Goal: Use online tool/utility: Utilize a website feature to perform a specific function

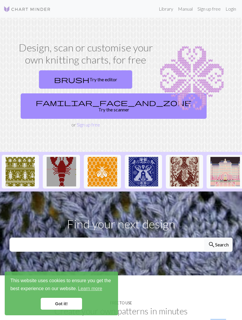
click at [102, 100] on link "familiar_face_and_zone Try the scanner" at bounding box center [114, 105] width 186 height 25
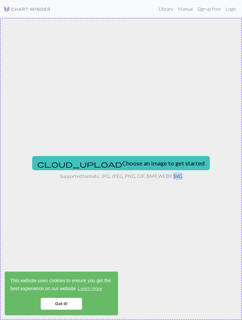
click at [167, 204] on div "cloud_upload Choose an image to get started Supported formats: JPG, JPEG, PNG, …" at bounding box center [121, 169] width 242 height 302
click at [120, 166] on button "cloud_upload Choose an image to get started" at bounding box center [121, 163] width 178 height 14
click at [142, 161] on button "cloud_upload Choose an image to get started" at bounding box center [121, 163] width 178 height 14
click at [152, 160] on button "cloud_upload Choose an image to get started" at bounding box center [121, 163] width 178 height 14
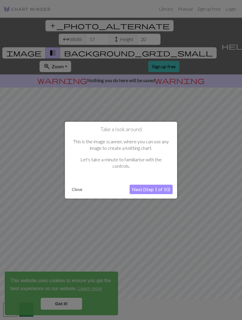
click at [160, 187] on button "Next (Step 1 of 10)" at bounding box center [151, 188] width 43 height 9
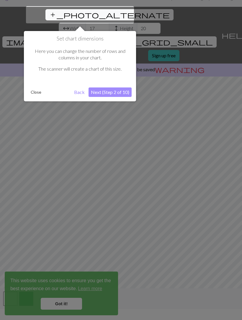
scroll to position [10, 0]
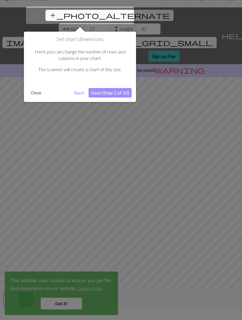
click at [74, 302] on div at bounding box center [121, 158] width 242 height 336
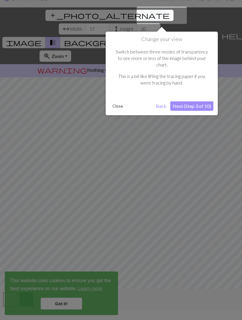
scroll to position [11, 0]
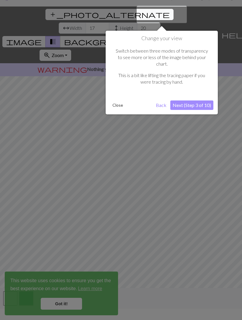
click at [69, 303] on div at bounding box center [121, 157] width 242 height 336
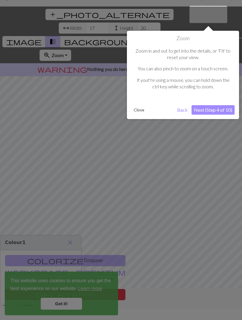
click at [69, 301] on div at bounding box center [121, 157] width 242 height 336
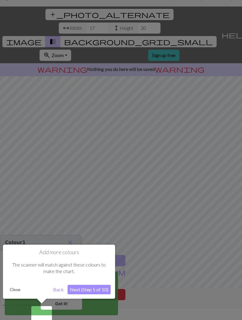
scroll to position [16, 0]
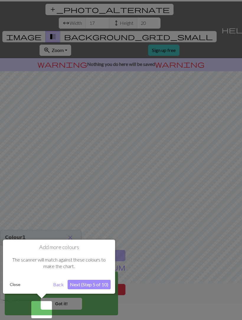
click at [131, 223] on div at bounding box center [121, 152] width 242 height 336
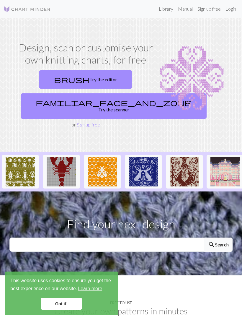
click at [103, 103] on link "familiar_face_and_zone Try the scanner" at bounding box center [114, 105] width 186 height 25
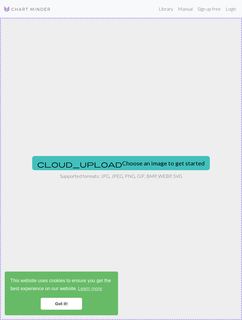
click at [160, 161] on button "cloud_upload Choose an image to get started" at bounding box center [121, 163] width 178 height 14
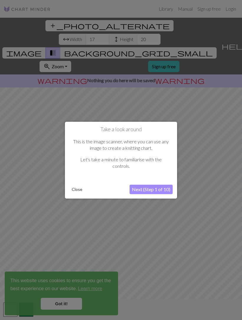
click at [69, 302] on div at bounding box center [121, 168] width 242 height 336
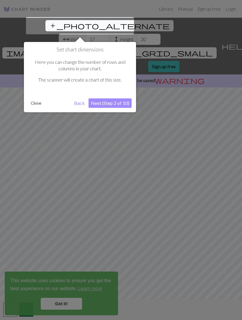
scroll to position [11, 0]
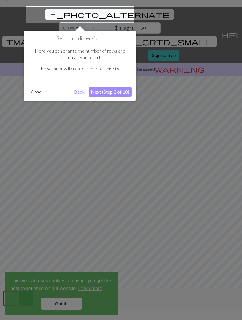
click at [120, 90] on button "Next (Step 2 of 10)" at bounding box center [110, 91] width 43 height 9
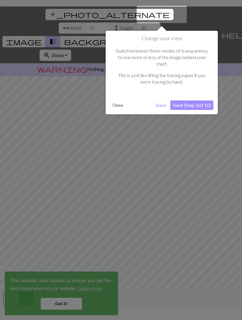
click at [73, 302] on div at bounding box center [121, 157] width 242 height 336
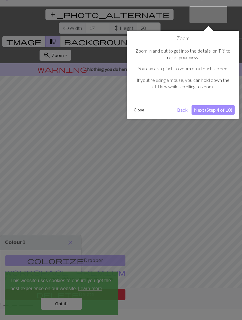
click at [221, 108] on button "Next (Step 4 of 10)" at bounding box center [213, 109] width 43 height 9
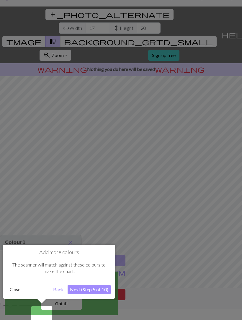
scroll to position [16, 0]
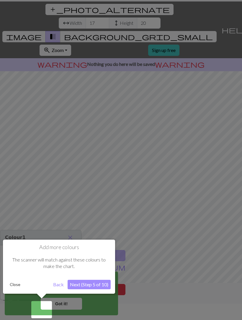
click at [47, 306] on div at bounding box center [41, 309] width 21 height 17
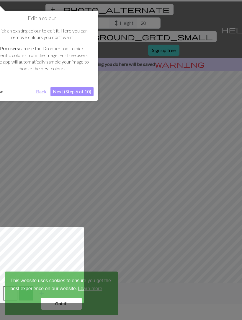
click at [70, 299] on div at bounding box center [40, 265] width 87 height 76
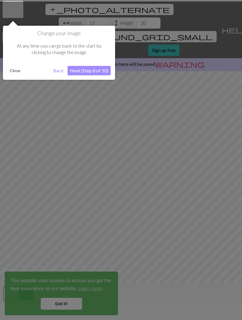
click at [237, 50] on div at bounding box center [121, 152] width 242 height 336
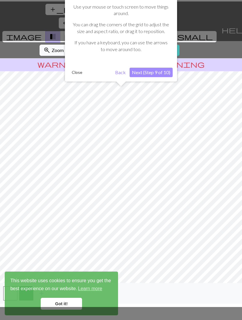
click at [105, 74] on div "Close" at bounding box center [90, 72] width 43 height 9
click at [165, 72] on button "Next (Step 9 of 10)" at bounding box center [151, 72] width 43 height 9
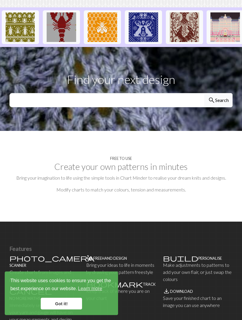
scroll to position [157, 0]
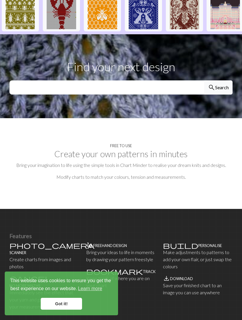
click at [74, 309] on link "Got it!" at bounding box center [61, 303] width 41 height 12
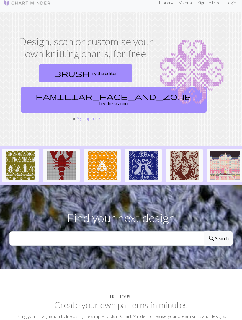
scroll to position [0, 0]
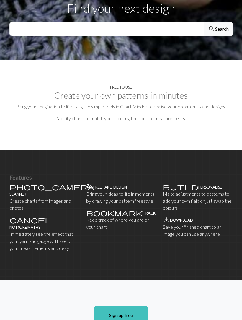
scroll to position [216, 0]
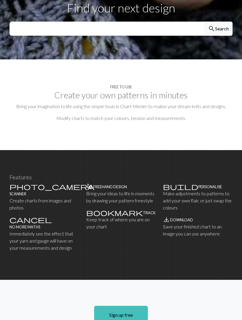
click at [42, 183] on div "photo_camera Scanner Create charts from images and photos" at bounding box center [44, 197] width 70 height 28
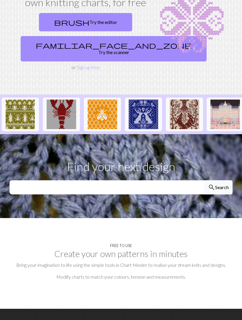
scroll to position [0, 0]
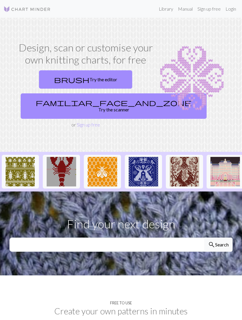
click at [102, 77] on link "brush Try the editor" at bounding box center [85, 79] width 93 height 18
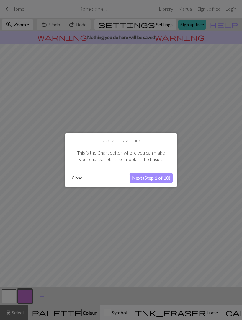
click at [157, 176] on button "Next (Step 1 of 10)" at bounding box center [151, 177] width 43 height 9
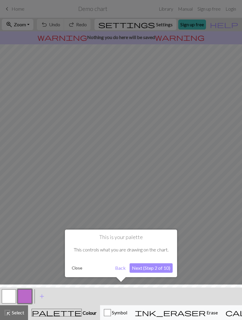
click at [164, 264] on button "Next (Step 2 of 10)" at bounding box center [151, 267] width 43 height 9
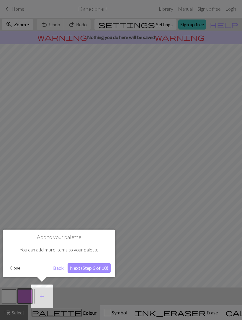
click at [19, 266] on button "Close" at bounding box center [14, 267] width 15 height 9
